Goal: Use online tool/utility: Utilize a website feature to perform a specific function

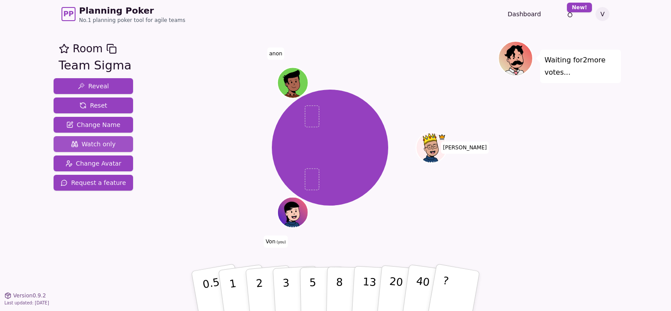
click at [98, 141] on span "Watch only" at bounding box center [93, 144] width 45 height 9
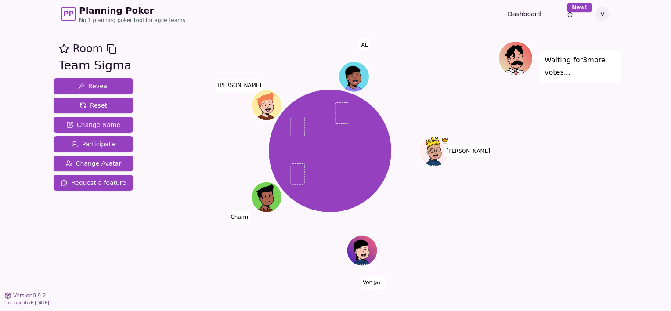
click at [360, 250] on icon at bounding box center [363, 249] width 30 height 3
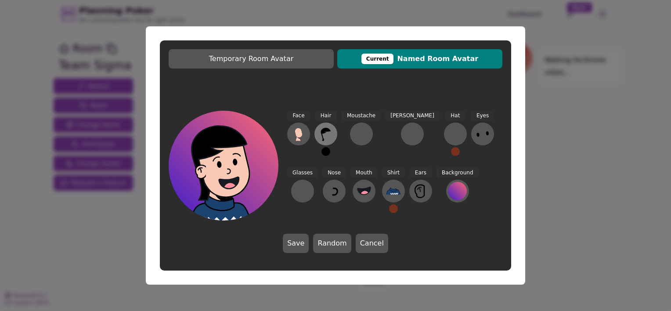
click at [323, 130] on icon at bounding box center [326, 134] width 10 height 13
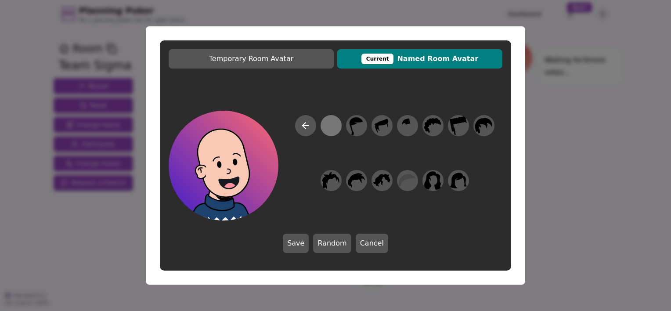
click at [332, 120] on div at bounding box center [330, 126] width 17 height 20
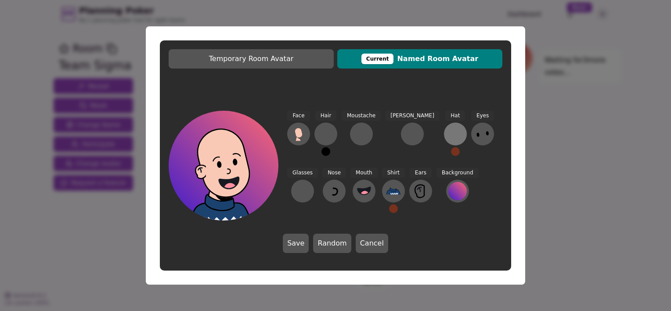
click at [448, 136] on div at bounding box center [455, 134] width 14 height 14
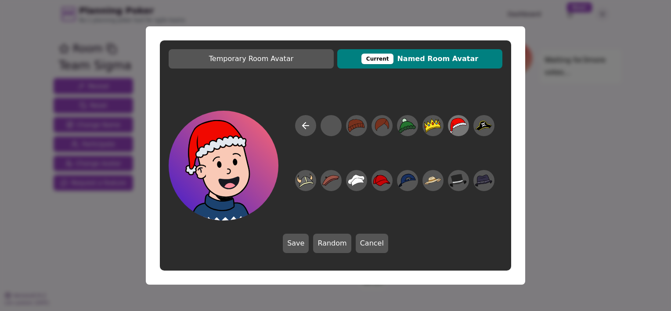
click at [458, 128] on icon at bounding box center [457, 126] width 17 height 20
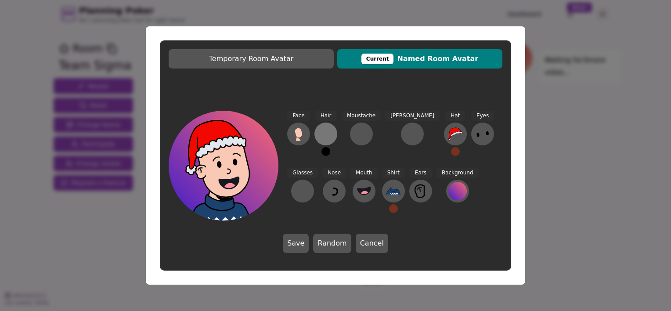
click at [327, 137] on div at bounding box center [326, 134] width 14 height 14
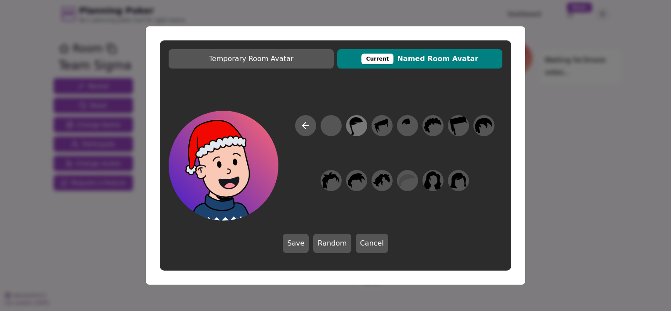
click at [355, 127] on icon at bounding box center [356, 126] width 17 height 20
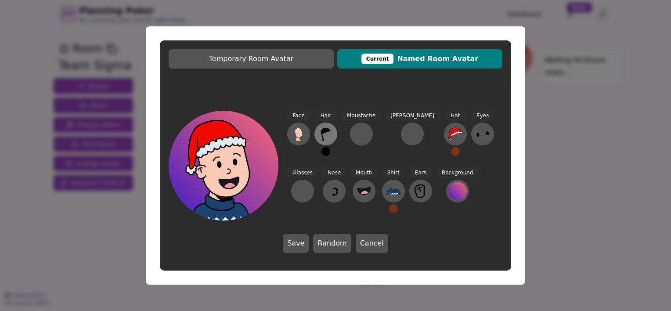
click at [325, 135] on icon at bounding box center [326, 134] width 14 height 14
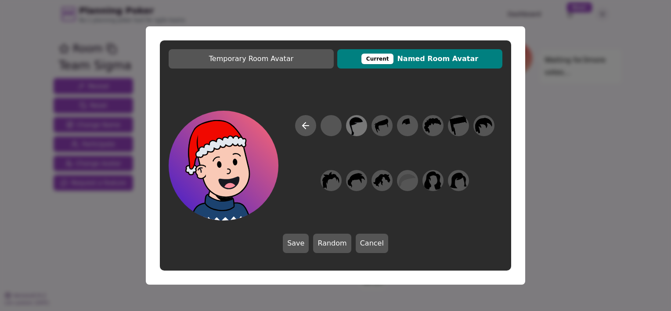
click at [351, 127] on icon at bounding box center [356, 126] width 13 height 18
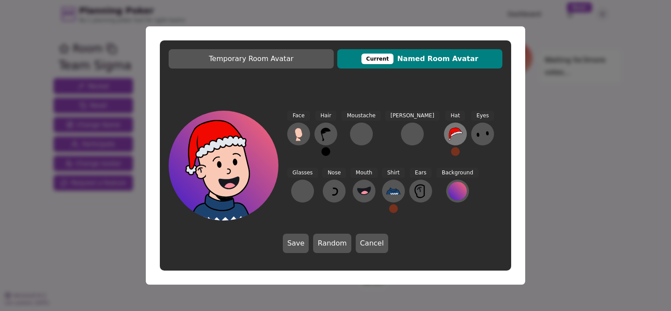
click at [448, 134] on icon at bounding box center [455, 134] width 14 height 14
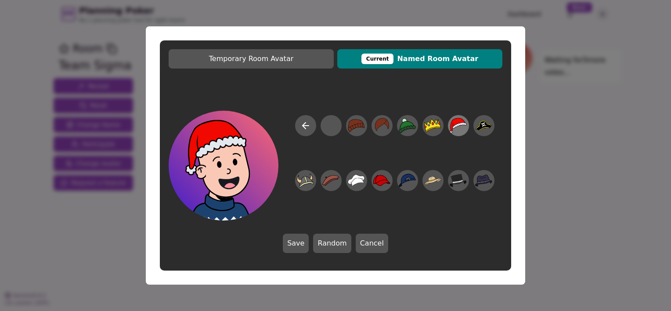
click at [460, 127] on icon at bounding box center [457, 126] width 17 height 20
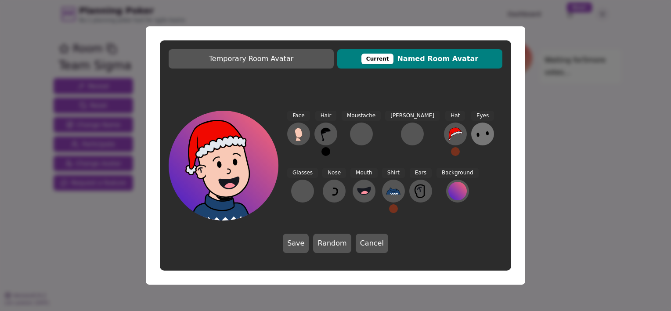
click at [475, 129] on icon at bounding box center [482, 134] width 14 height 14
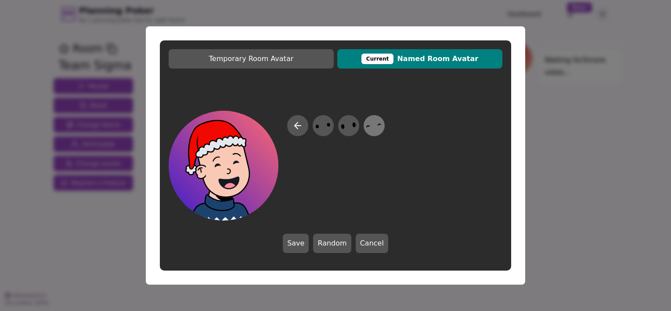
click at [374, 128] on icon at bounding box center [373, 126] width 17 height 20
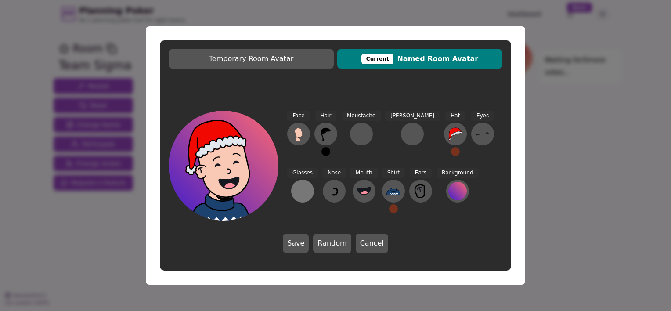
click at [309, 184] on div at bounding box center [302, 191] width 14 height 14
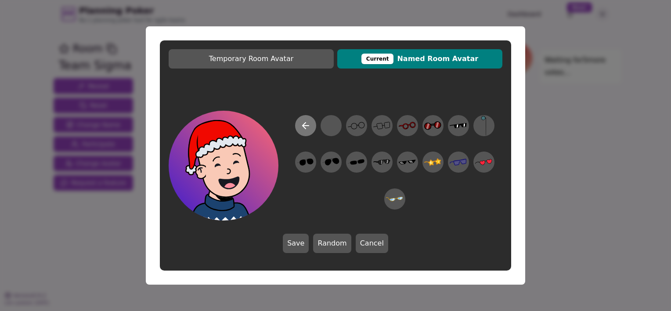
click at [307, 124] on icon at bounding box center [305, 125] width 11 height 11
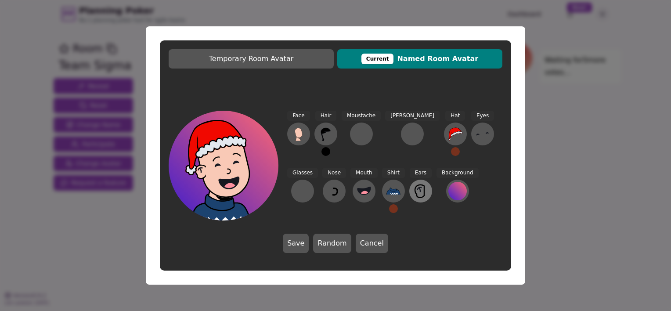
click at [413, 193] on icon at bounding box center [420, 191] width 14 height 14
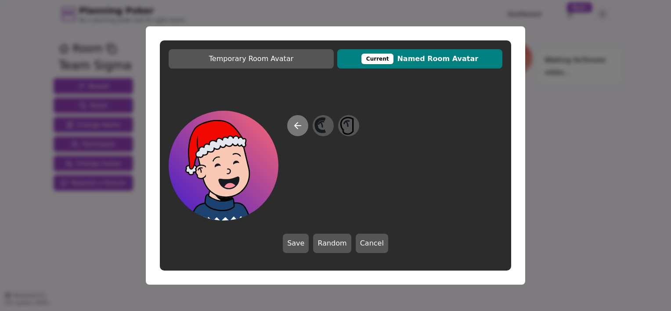
click at [298, 123] on icon at bounding box center [297, 125] width 11 height 11
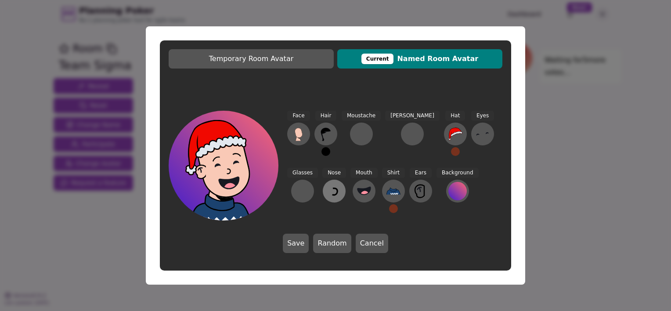
click at [327, 194] on icon at bounding box center [334, 191] width 14 height 14
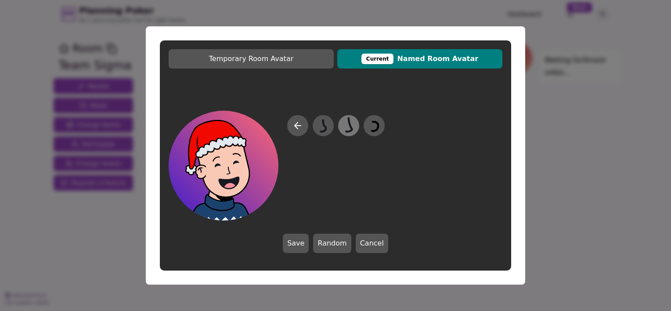
click at [348, 125] on icon at bounding box center [348, 126] width 17 height 20
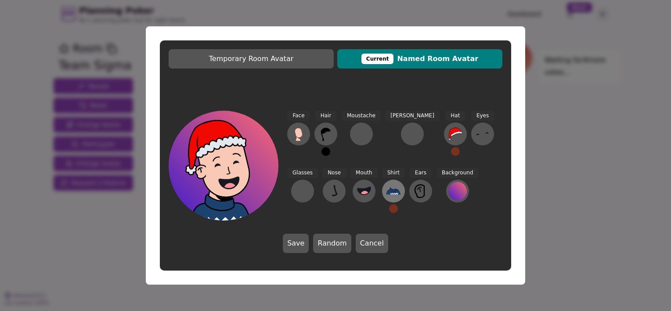
click at [386, 192] on icon at bounding box center [393, 191] width 14 height 14
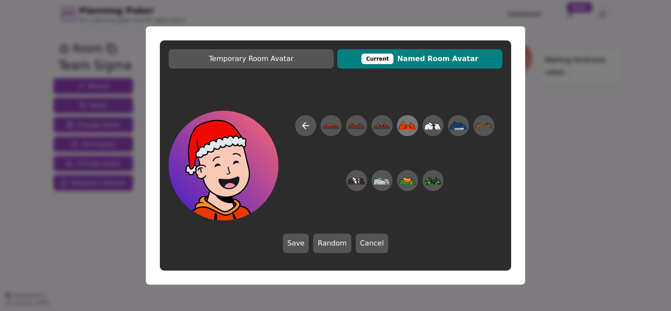
click at [407, 125] on icon at bounding box center [406, 124] width 11 height 4
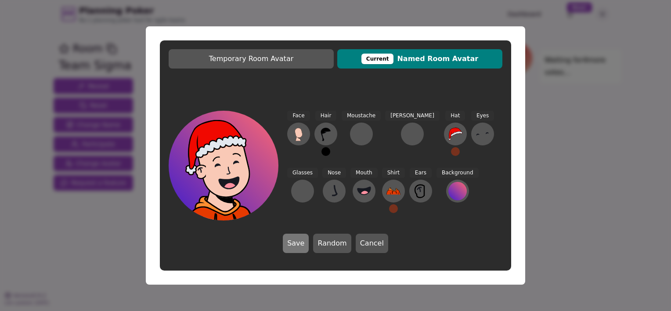
click at [301, 241] on button "Save" at bounding box center [296, 242] width 26 height 19
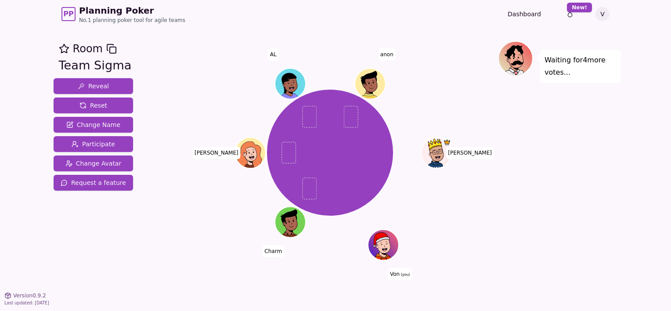
click at [395, 243] on icon at bounding box center [381, 239] width 30 height 15
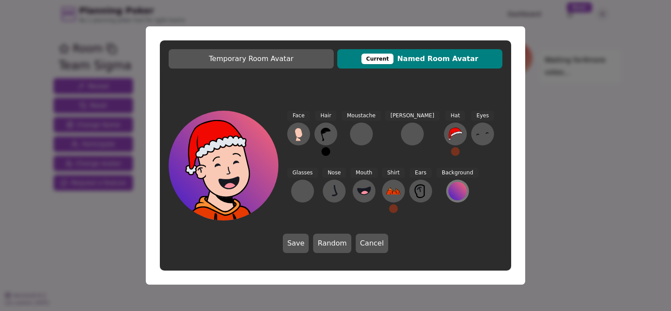
click at [450, 182] on div at bounding box center [457, 191] width 14 height 18
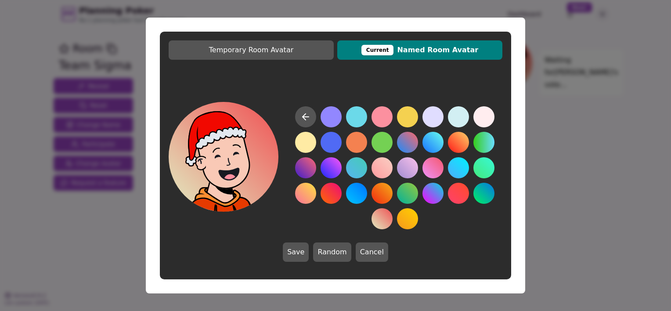
click at [377, 215] on button at bounding box center [381, 218] width 21 height 21
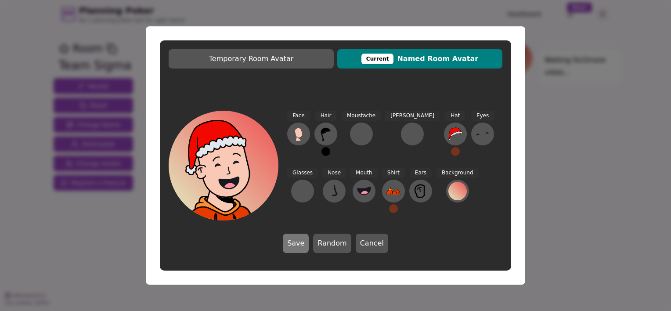
click at [300, 247] on button "Save" at bounding box center [296, 242] width 26 height 19
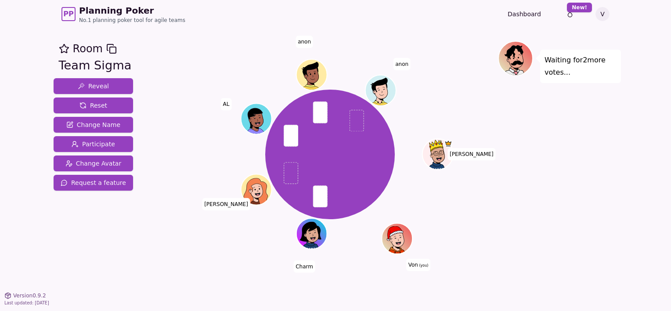
click at [404, 63] on span "anon" at bounding box center [402, 64] width 18 height 12
click at [307, 42] on span "anon" at bounding box center [304, 42] width 18 height 12
